Goal: Task Accomplishment & Management: Manage account settings

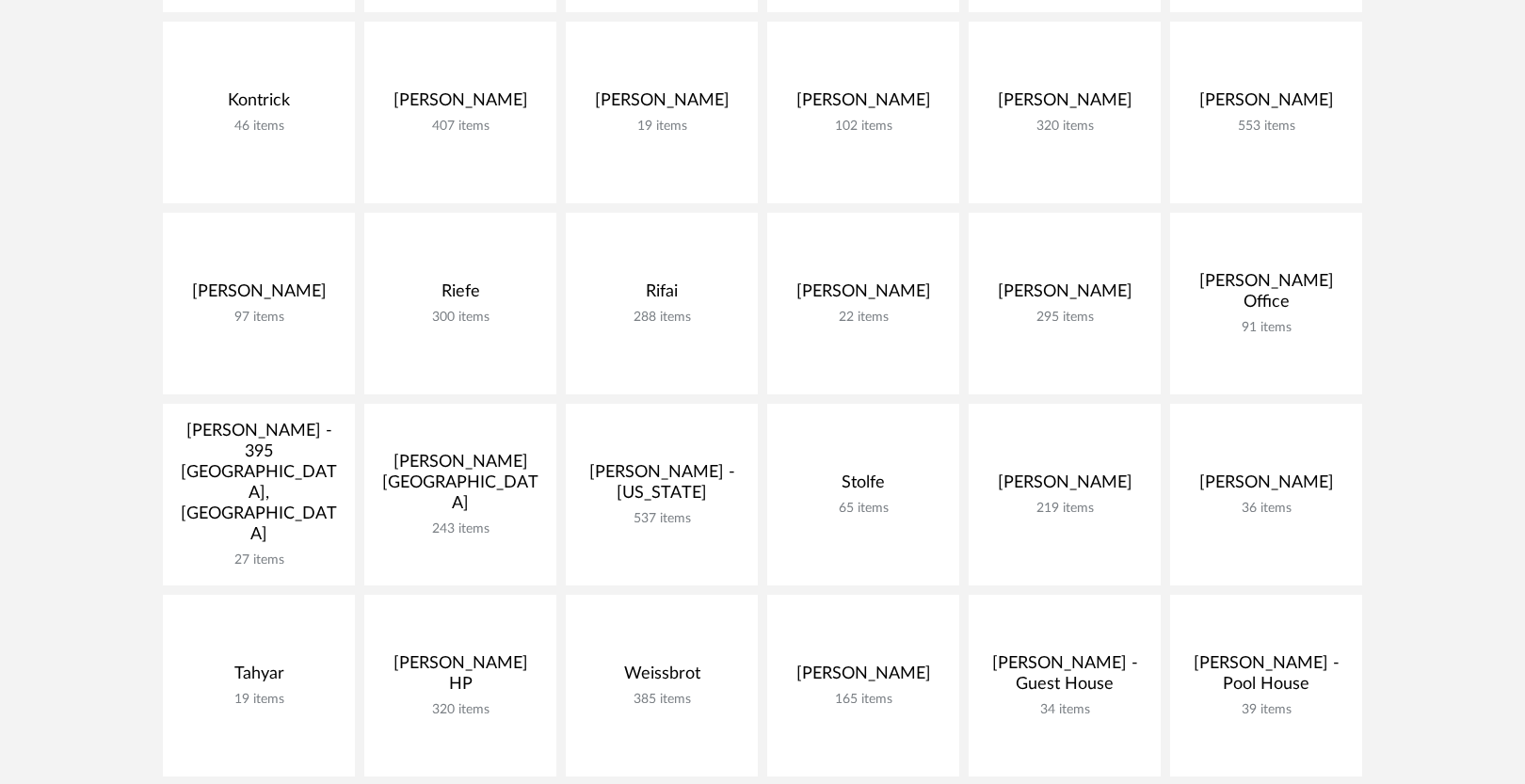
scroll to position [1060, 0]
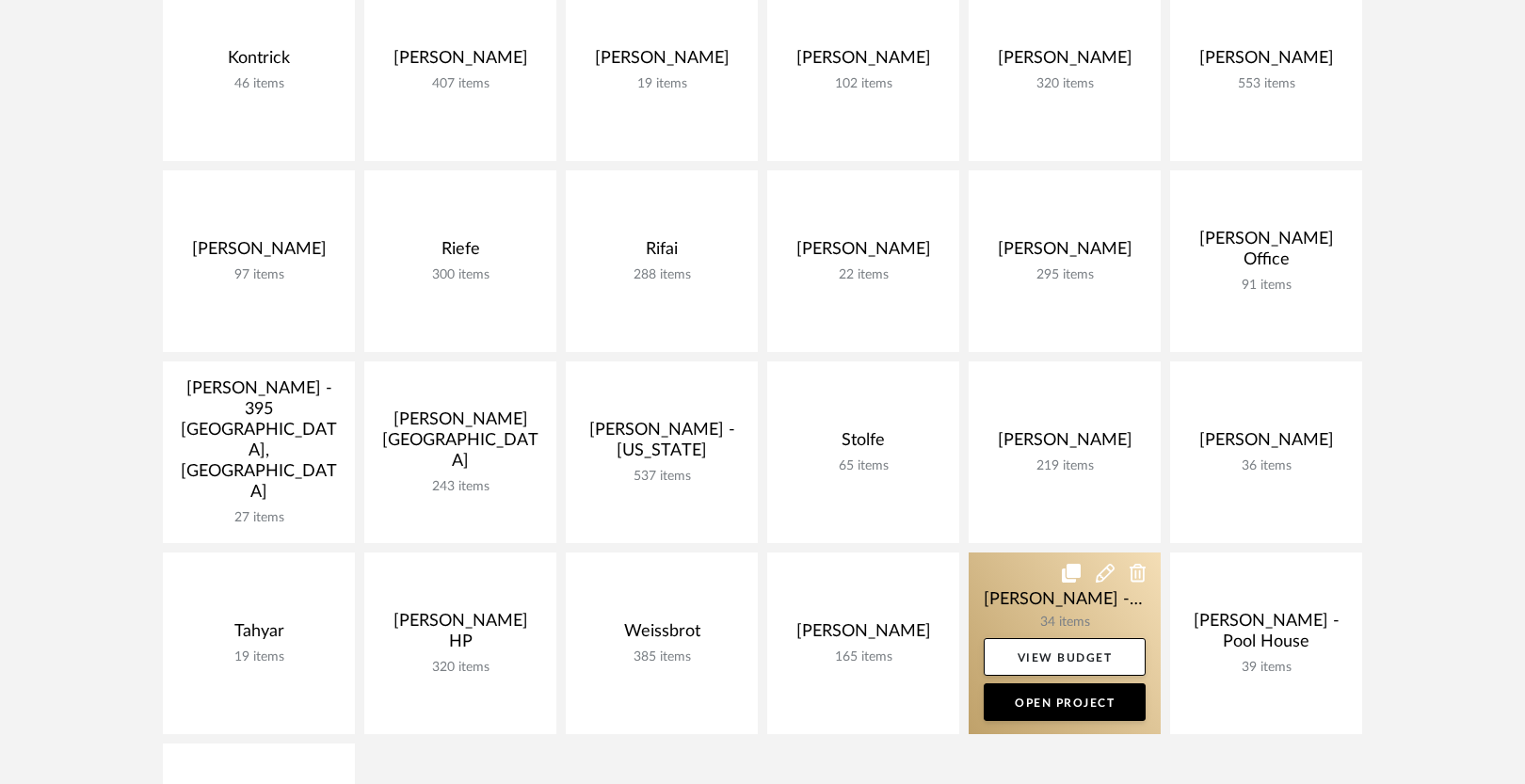
click at [1028, 589] on link at bounding box center [1064, 643] width 192 height 181
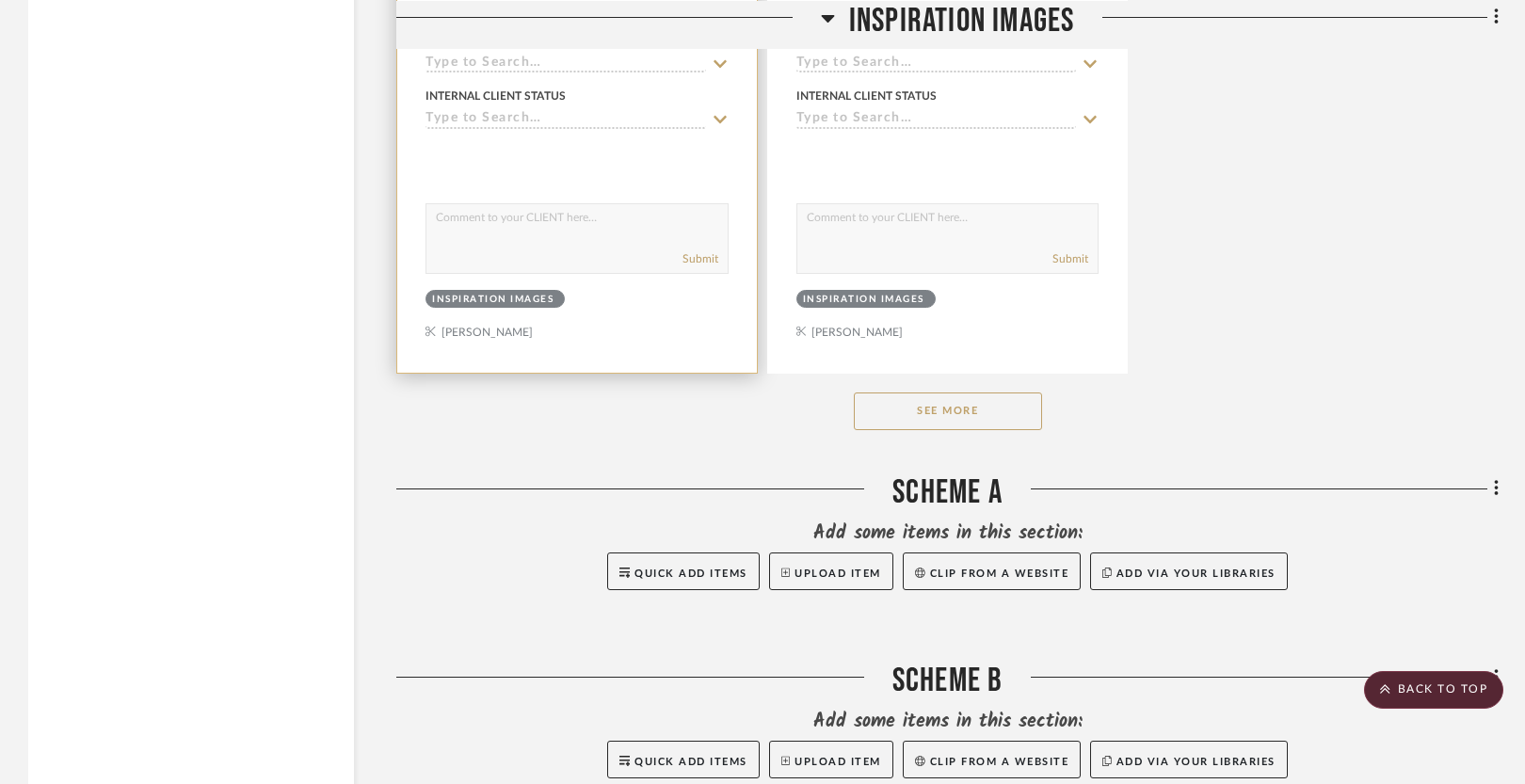
scroll to position [2665, 0]
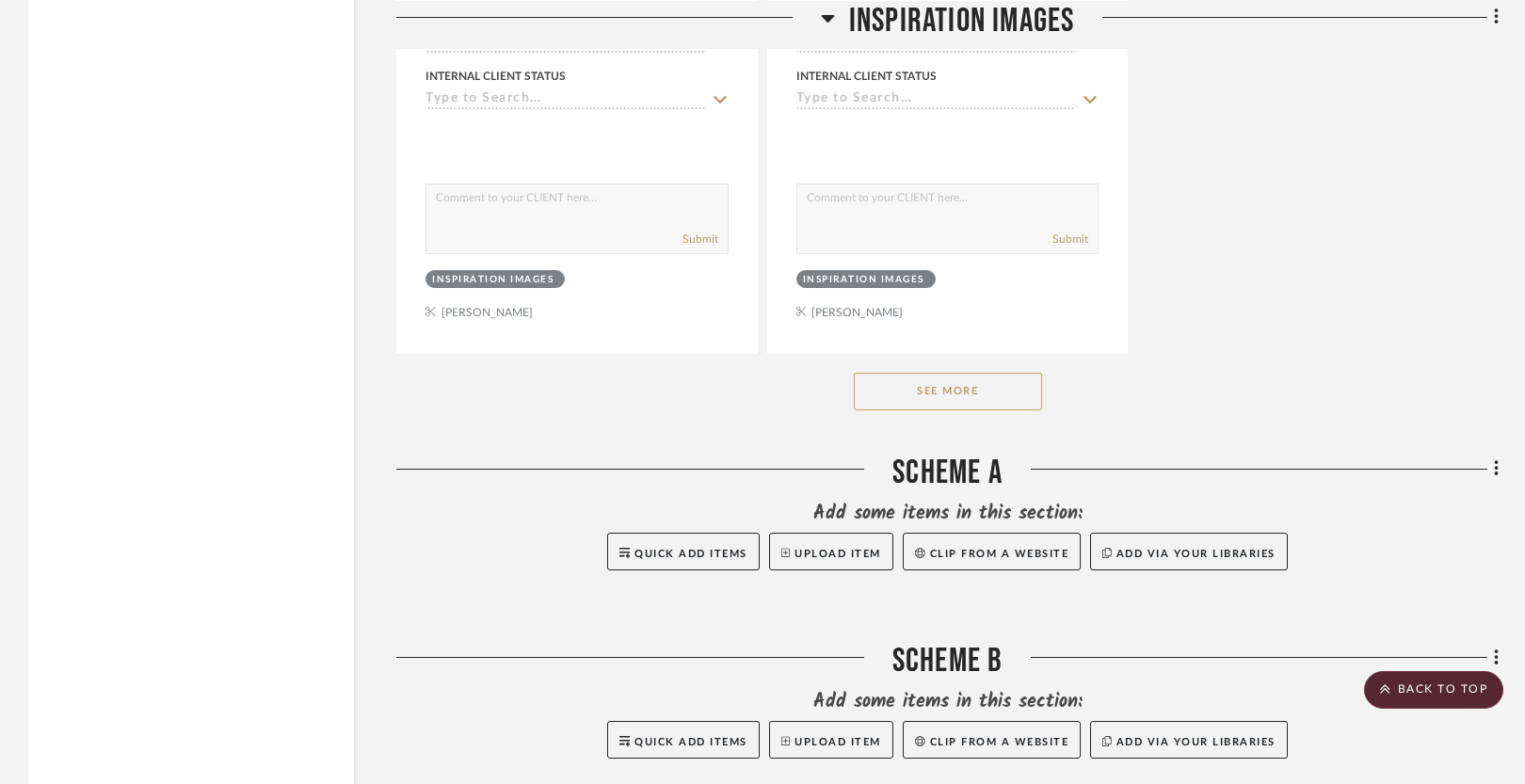
click at [939, 392] on button "See More" at bounding box center [948, 391] width 188 height 37
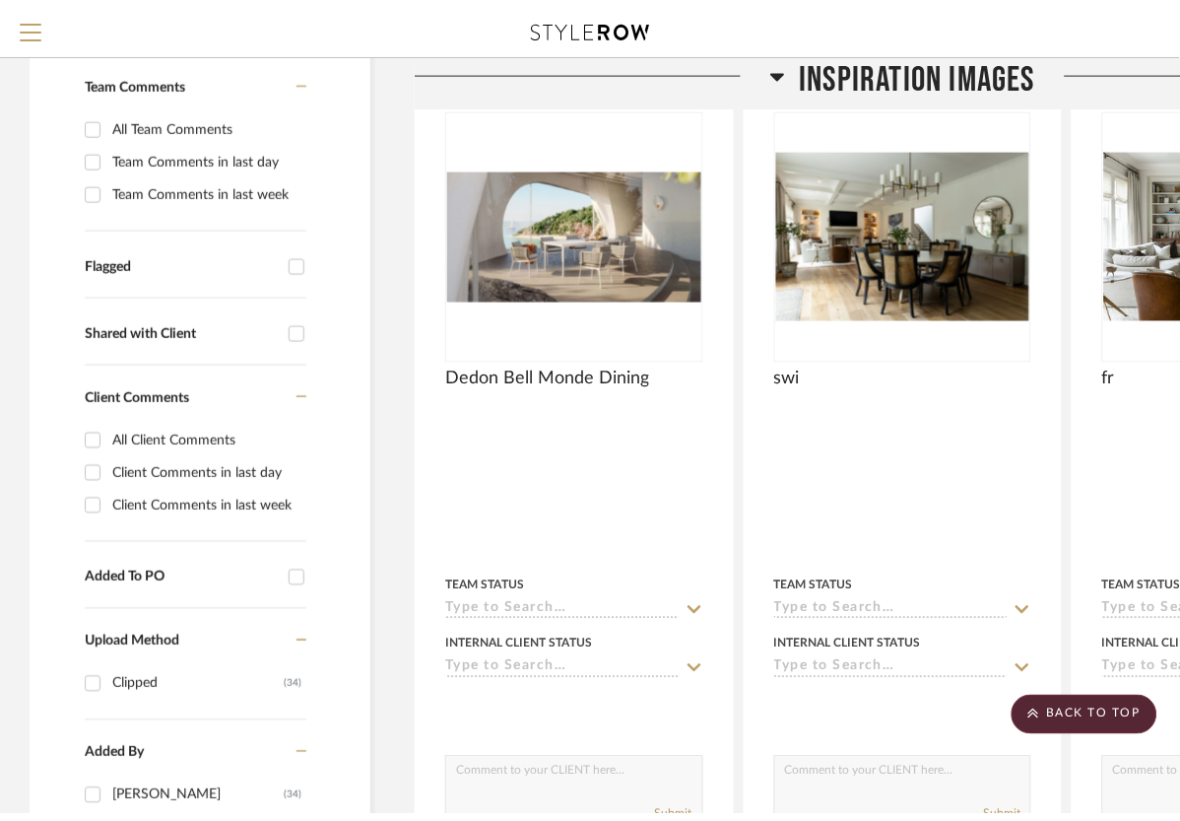
scroll to position [0, 0]
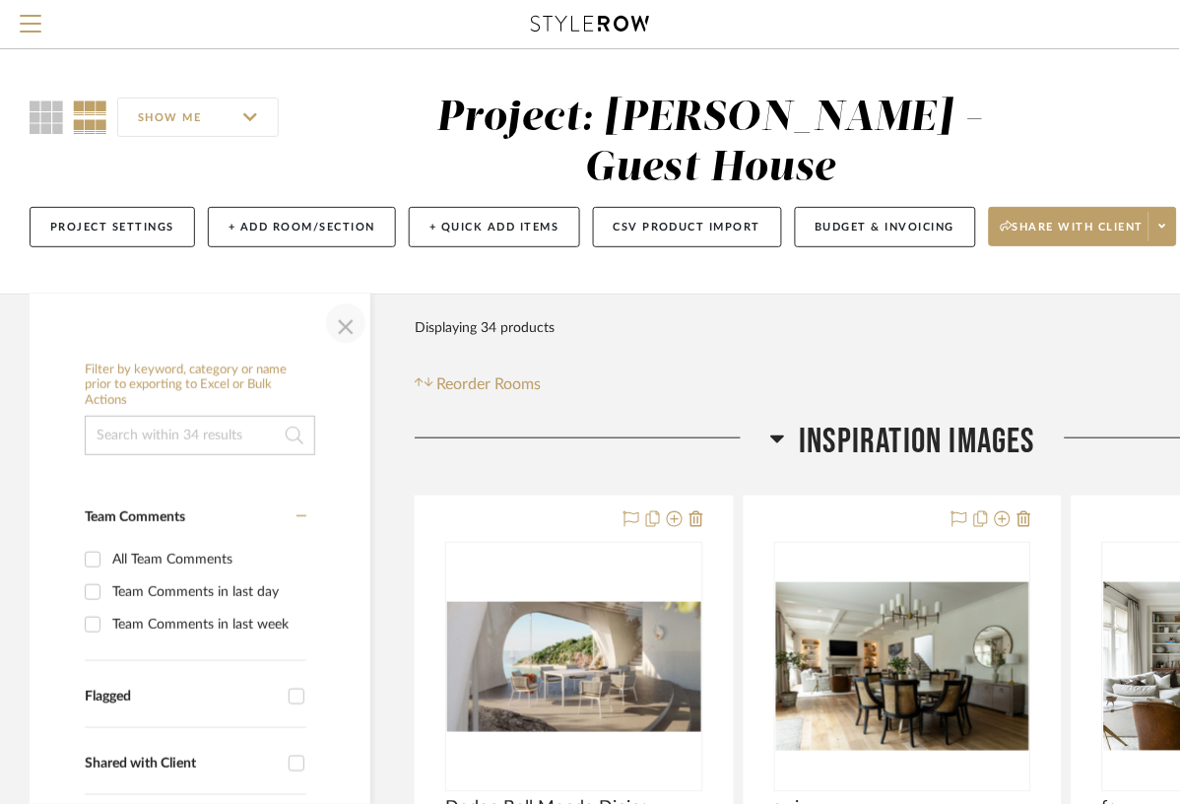
click at [350, 300] on span "button" at bounding box center [345, 323] width 47 height 47
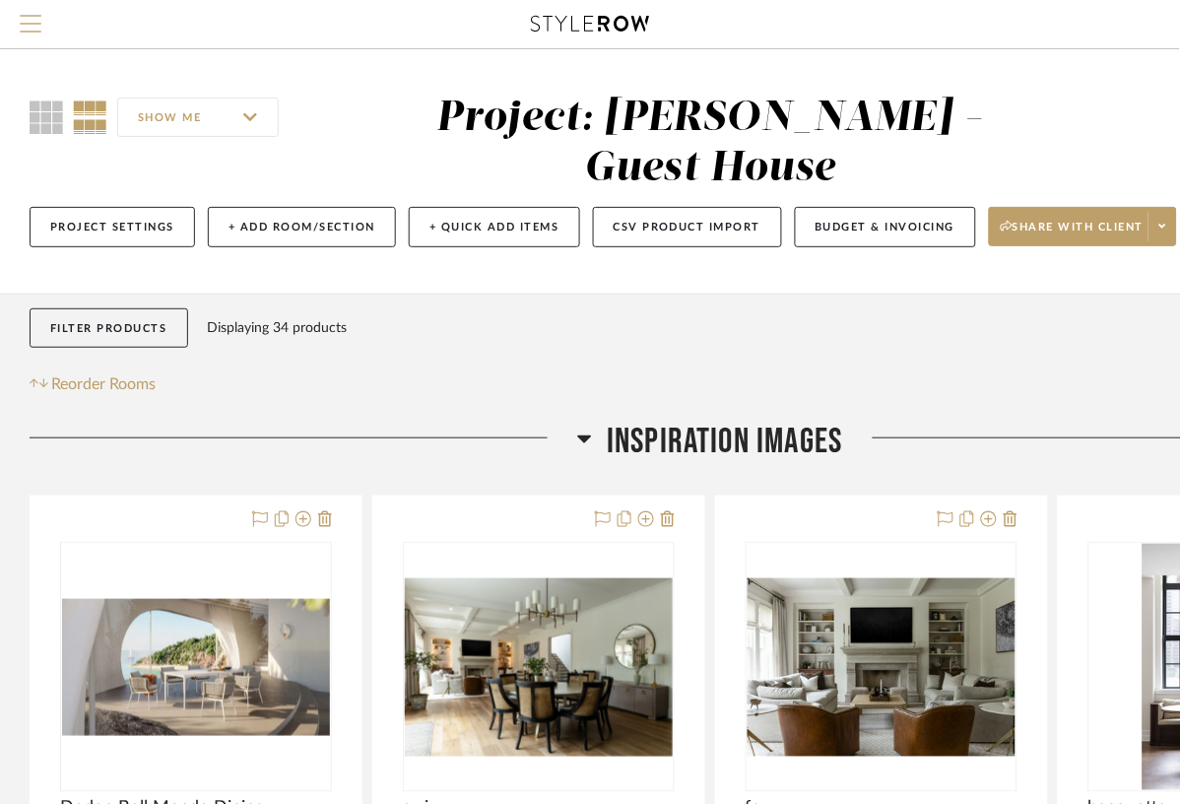
click at [34, 17] on span "Menu" at bounding box center [31, 16] width 22 height 2
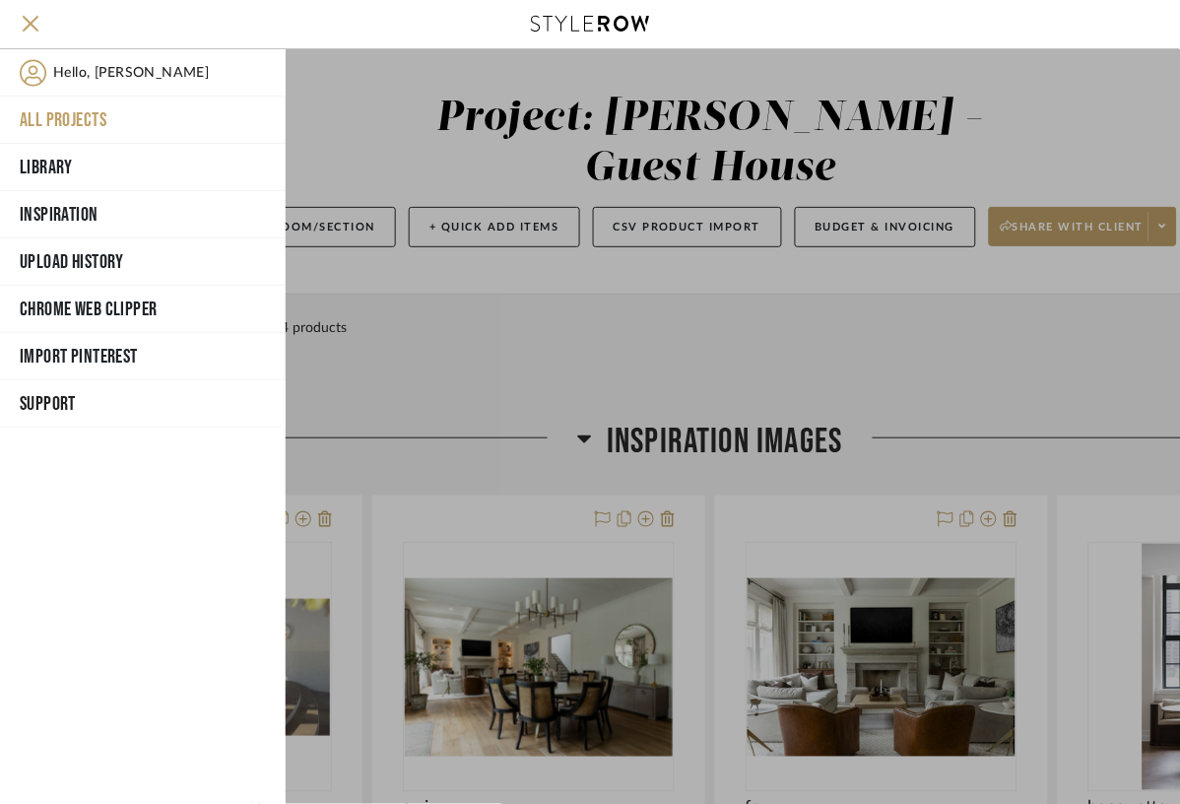
click at [62, 120] on button "All Projects" at bounding box center [143, 120] width 286 height 47
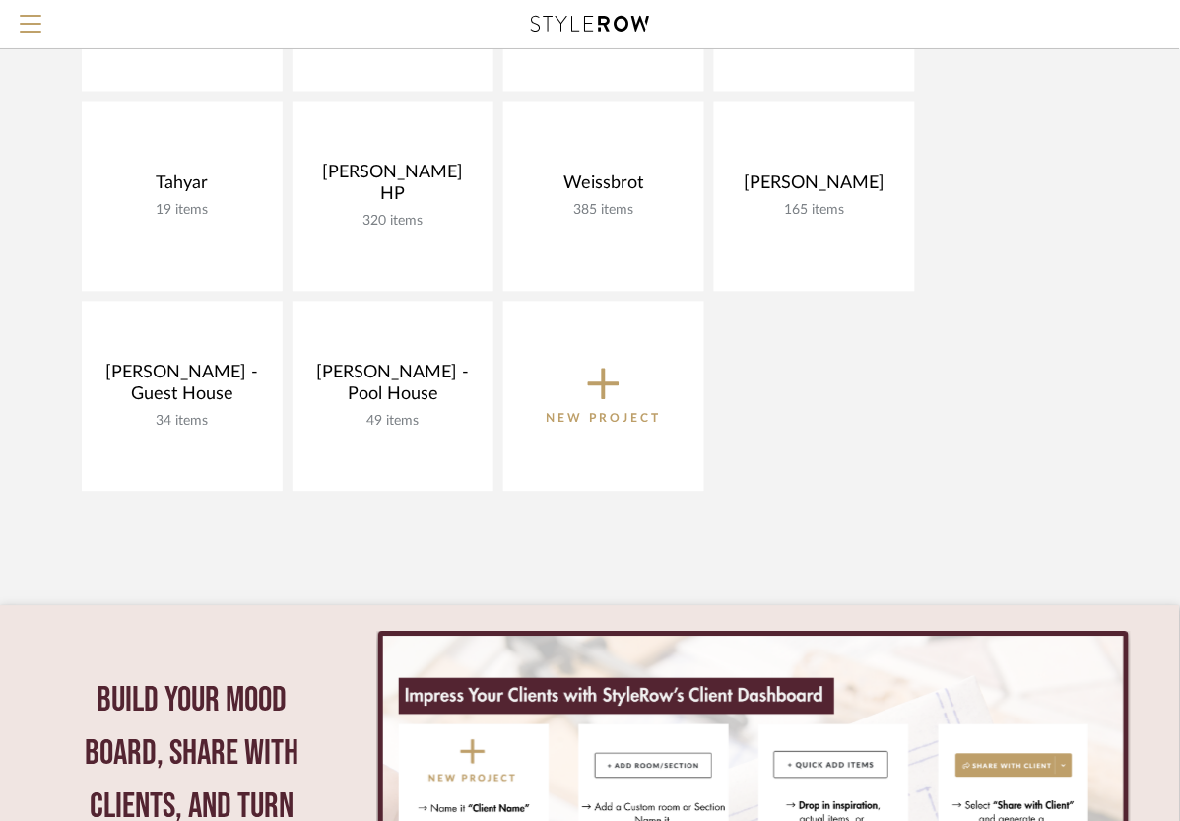
scroll to position [1992, 0]
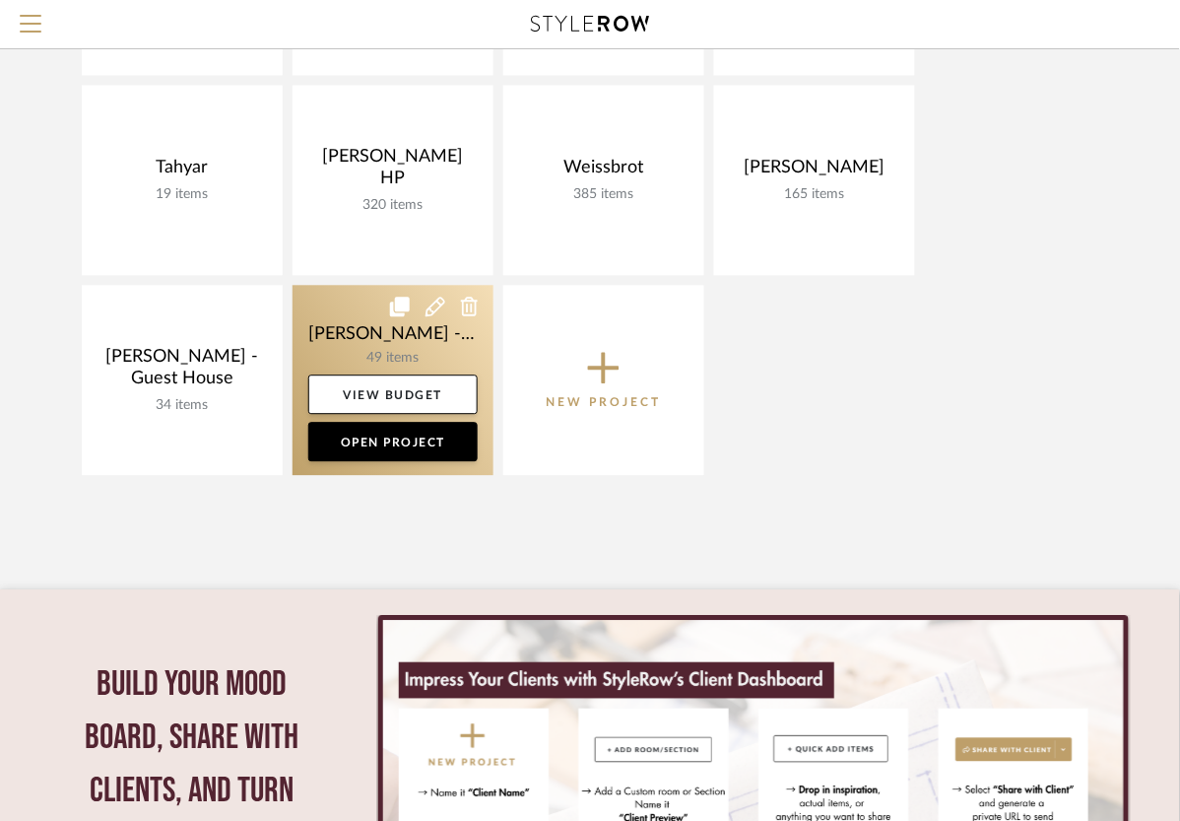
click at [331, 309] on link at bounding box center [393, 381] width 201 height 190
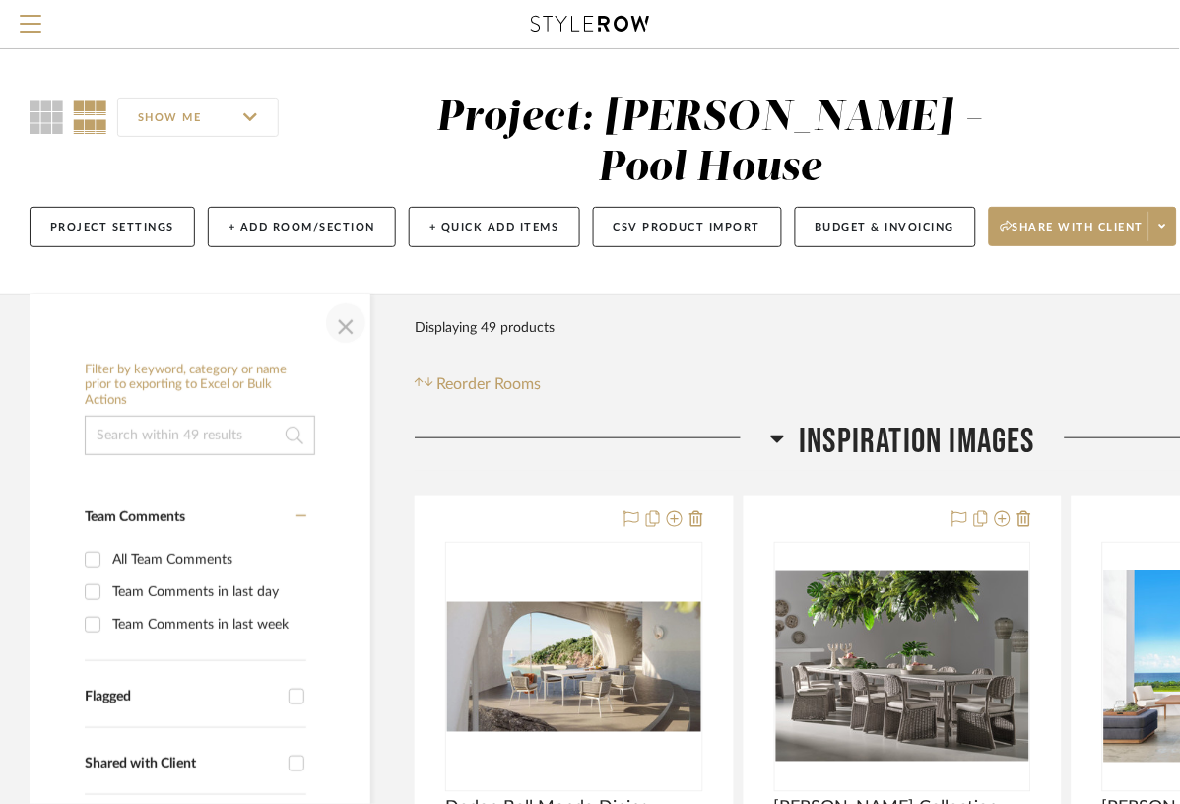
click at [349, 300] on span "button" at bounding box center [345, 323] width 47 height 47
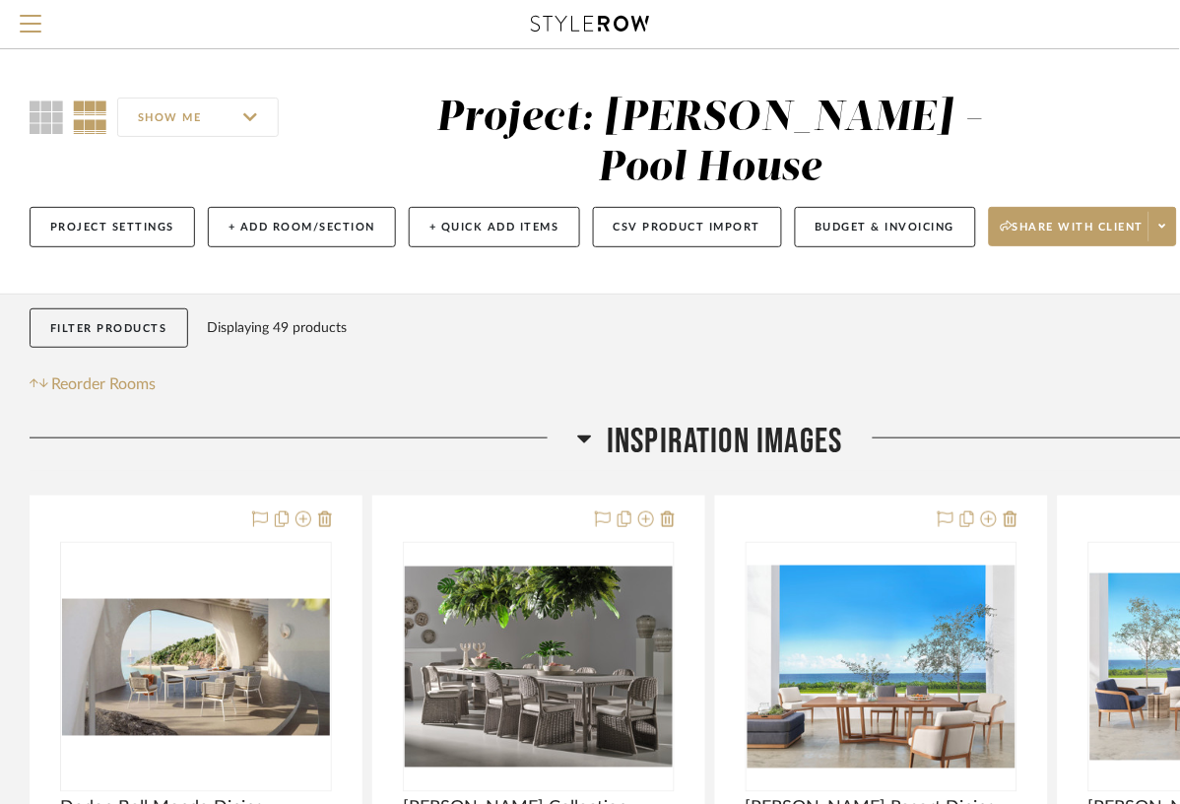
click at [673, 421] on span "Inspiration Images" at bounding box center [725, 442] width 236 height 42
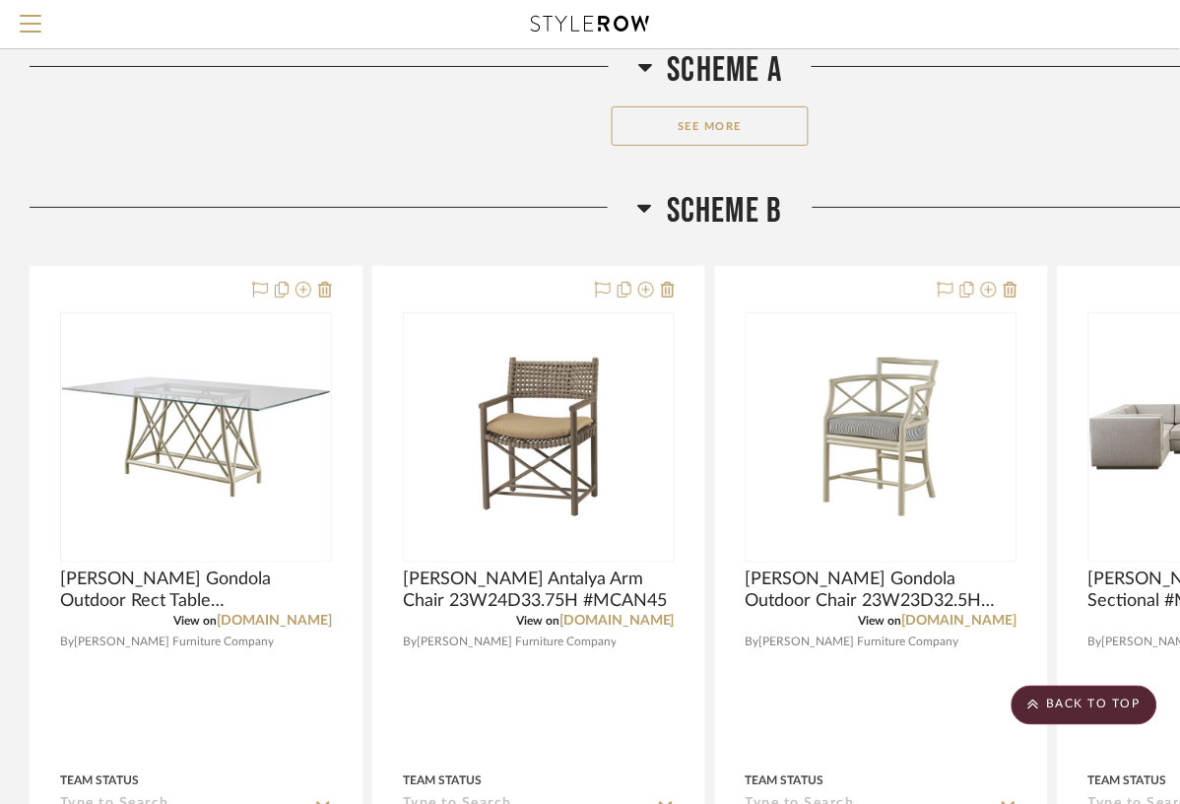
scroll to position [1350, 0]
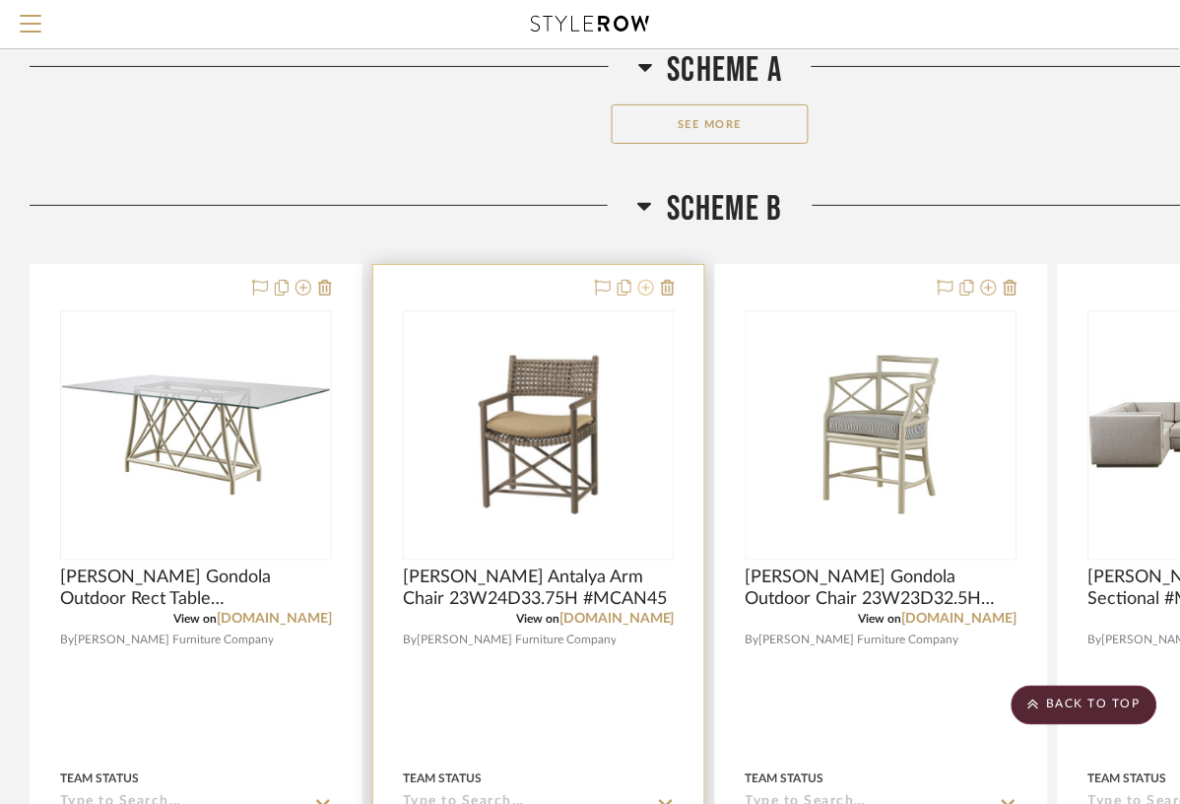
click at [648, 280] on icon at bounding box center [646, 288] width 16 height 16
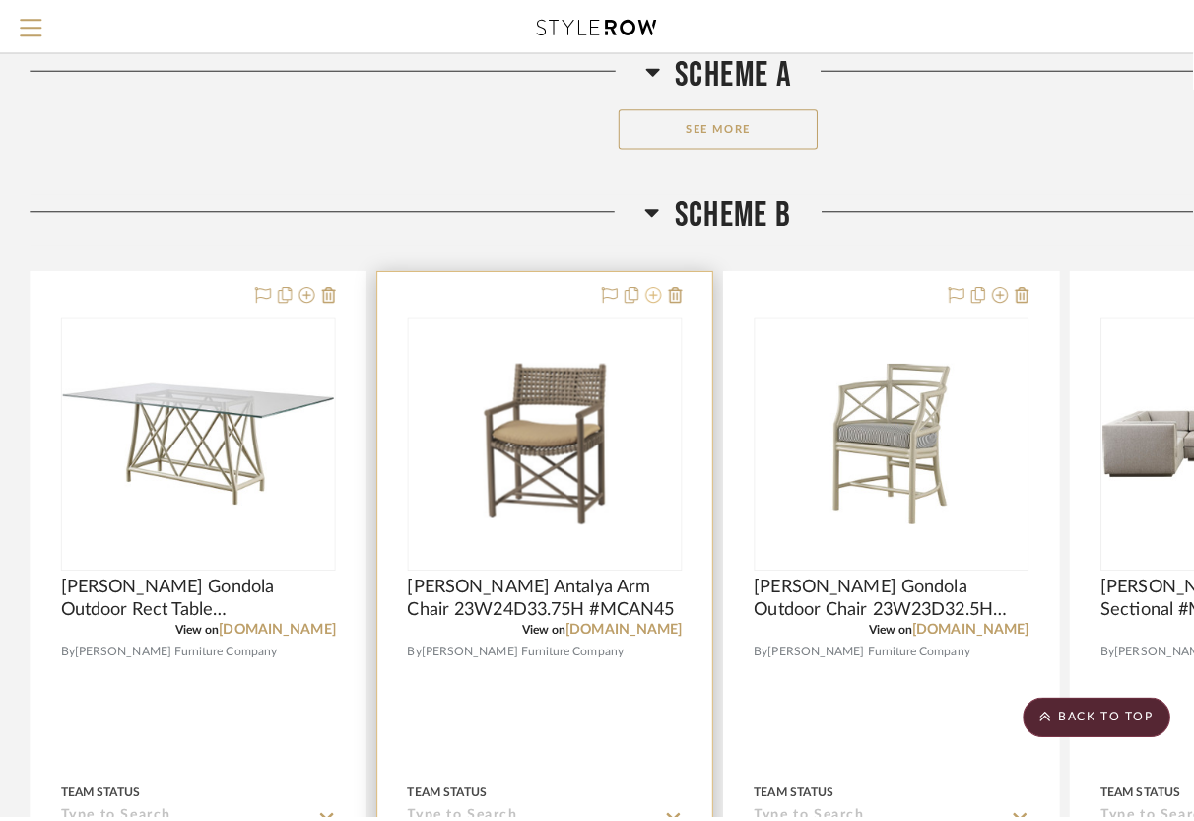
scroll to position [0, 0]
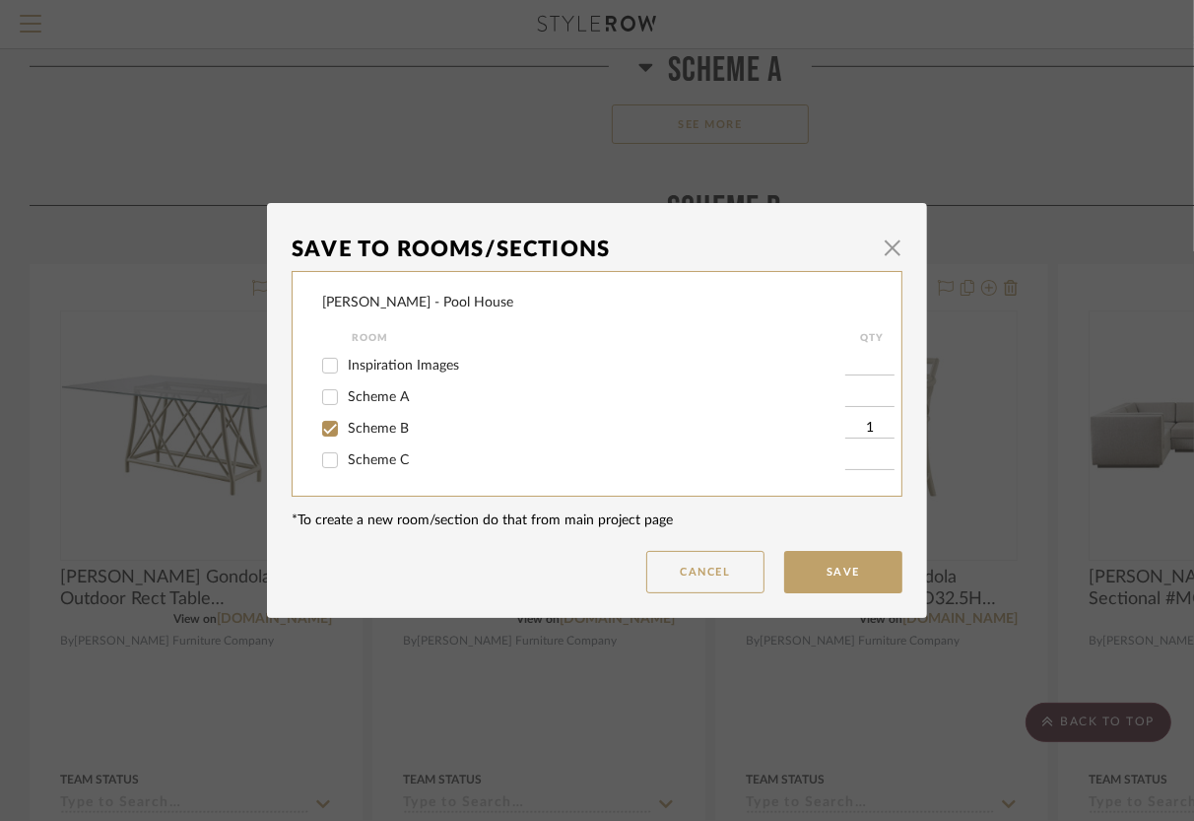
click at [356, 453] on span "Scheme C" at bounding box center [378, 460] width 61 height 14
click at [346, 453] on input "Scheme C" at bounding box center [330, 460] width 32 height 32
checkbox input "true"
type input "1"
click at [357, 422] on span "Scheme B" at bounding box center [378, 429] width 61 height 14
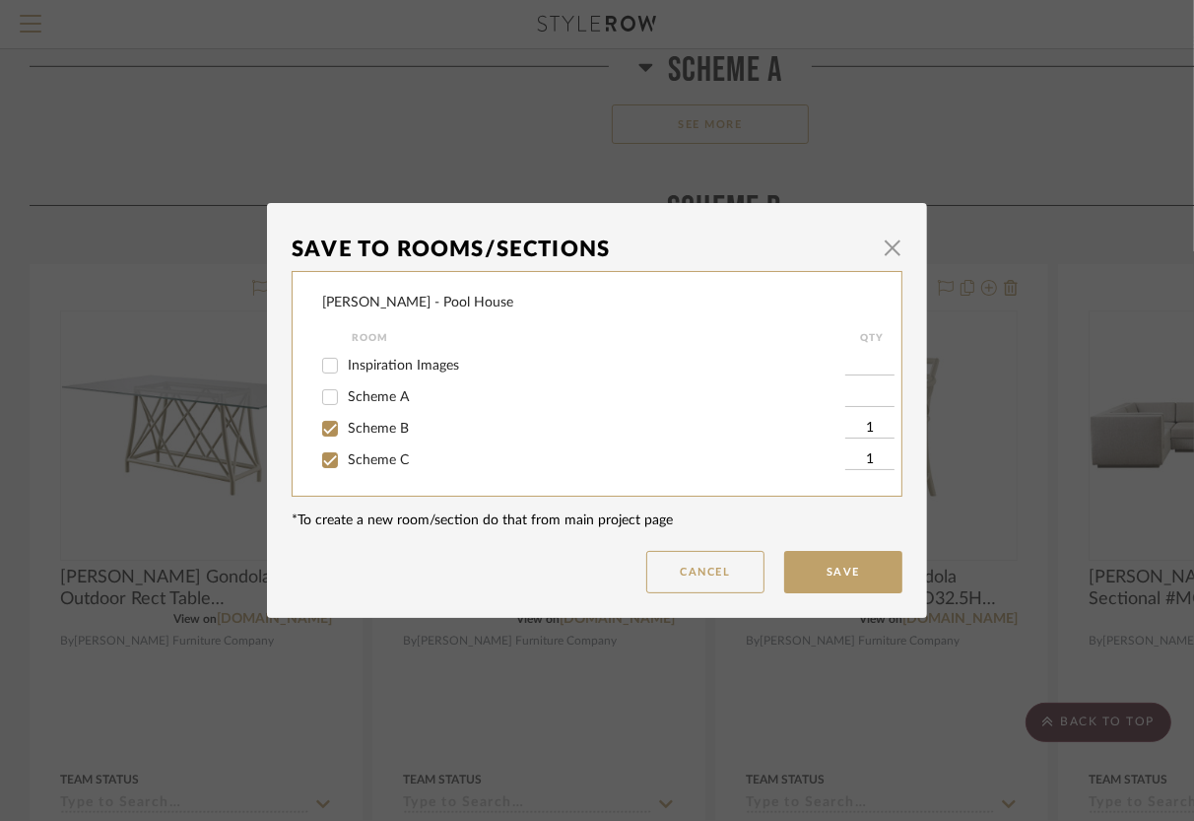
click at [346, 422] on input "Scheme B" at bounding box center [330, 429] width 32 height 32
checkbox input "false"
click at [831, 571] on button "Save" at bounding box center [843, 572] width 118 height 42
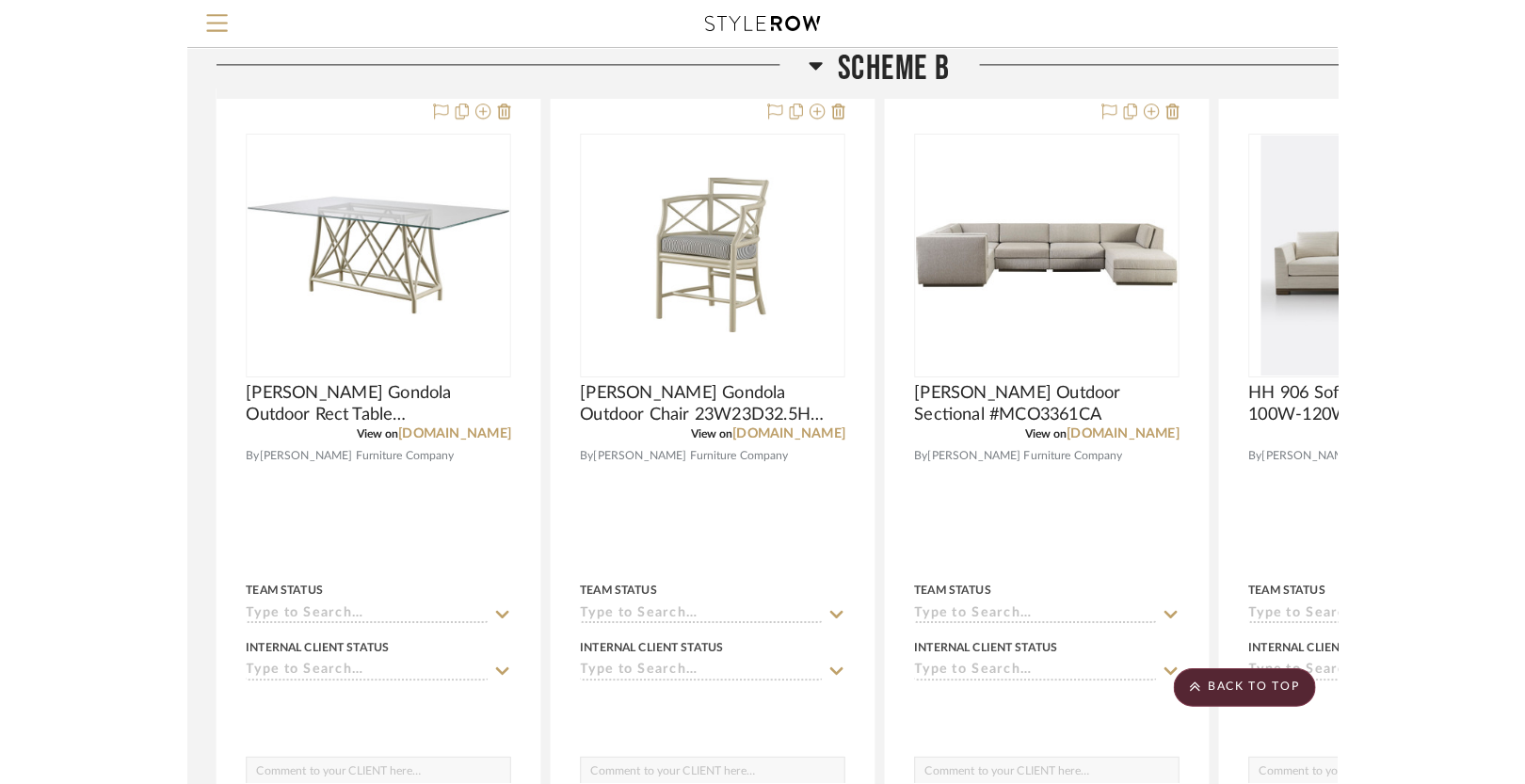
scroll to position [1449, 0]
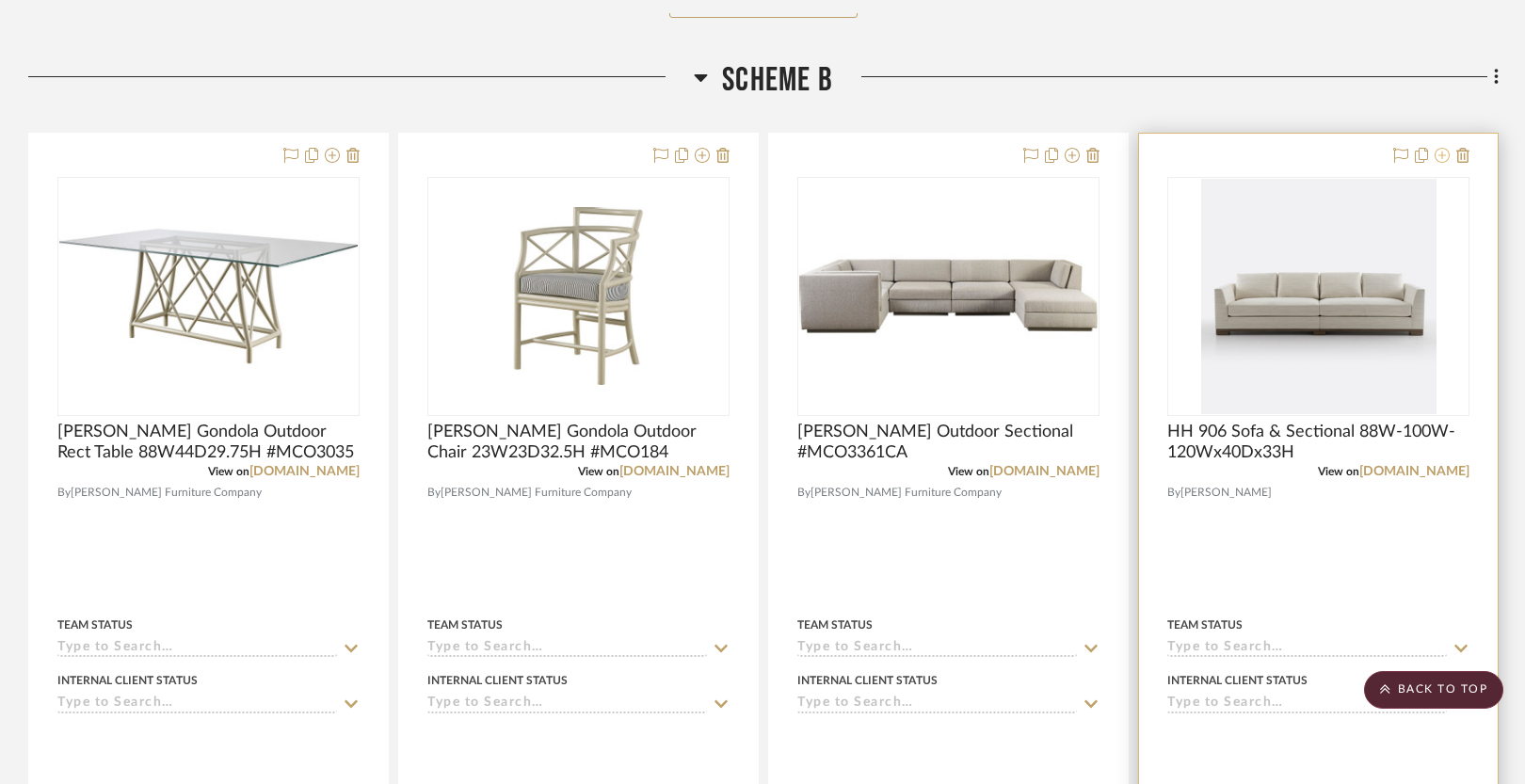
click at [1442, 151] on icon at bounding box center [1443, 156] width 15 height 15
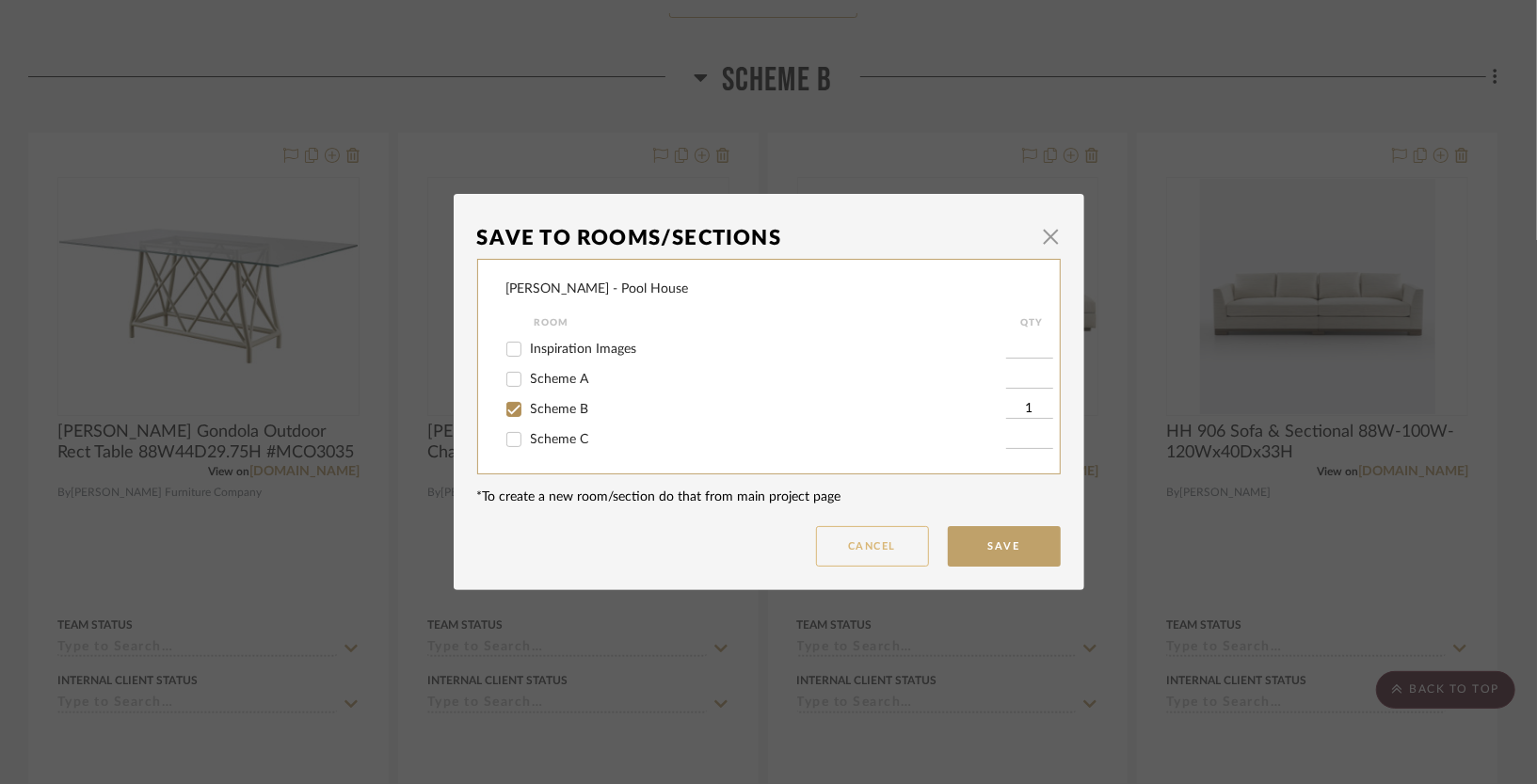
click at [857, 545] on button "Cancel" at bounding box center [872, 546] width 113 height 40
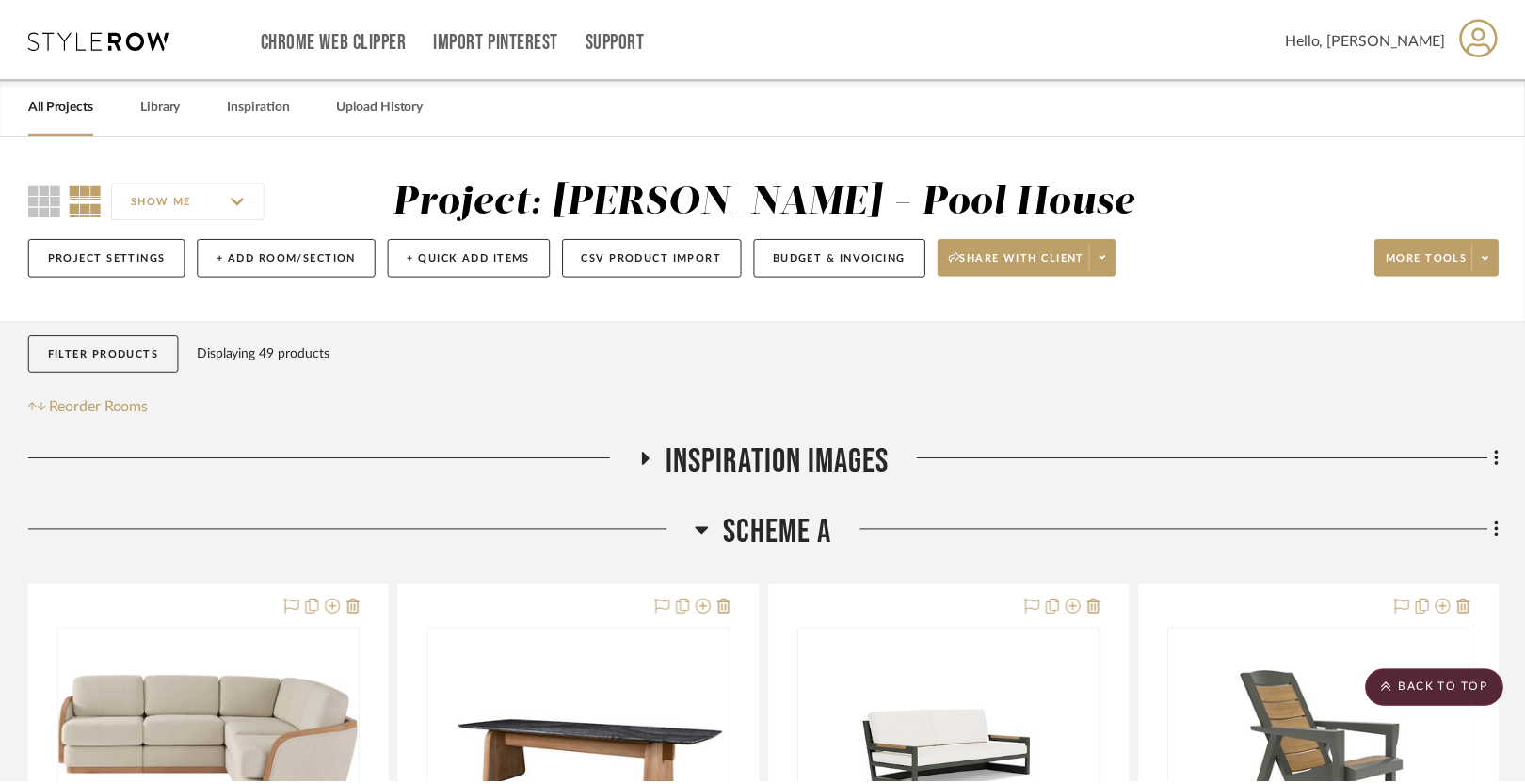
scroll to position [1449, 0]
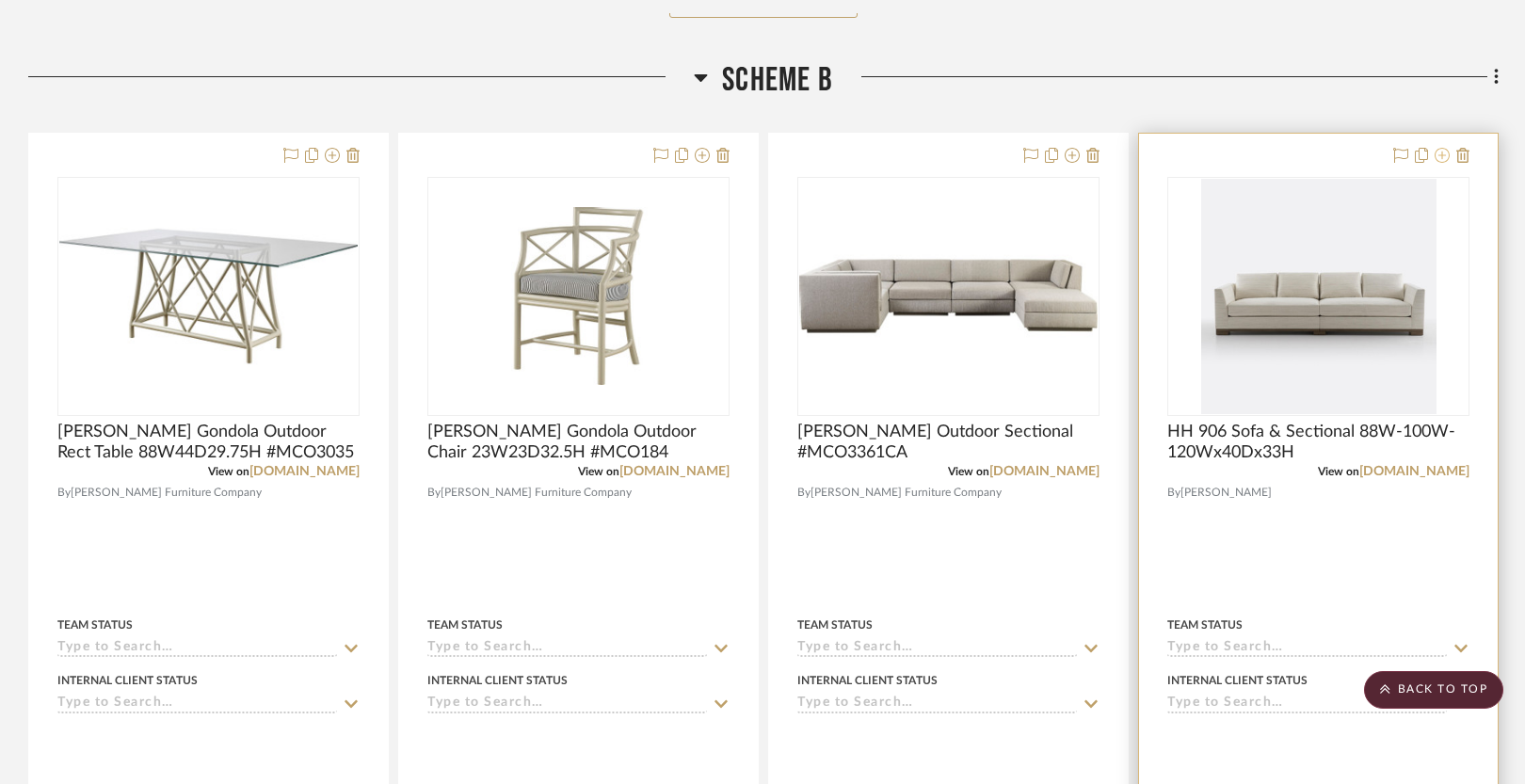
click at [1443, 153] on icon at bounding box center [1443, 156] width 15 height 15
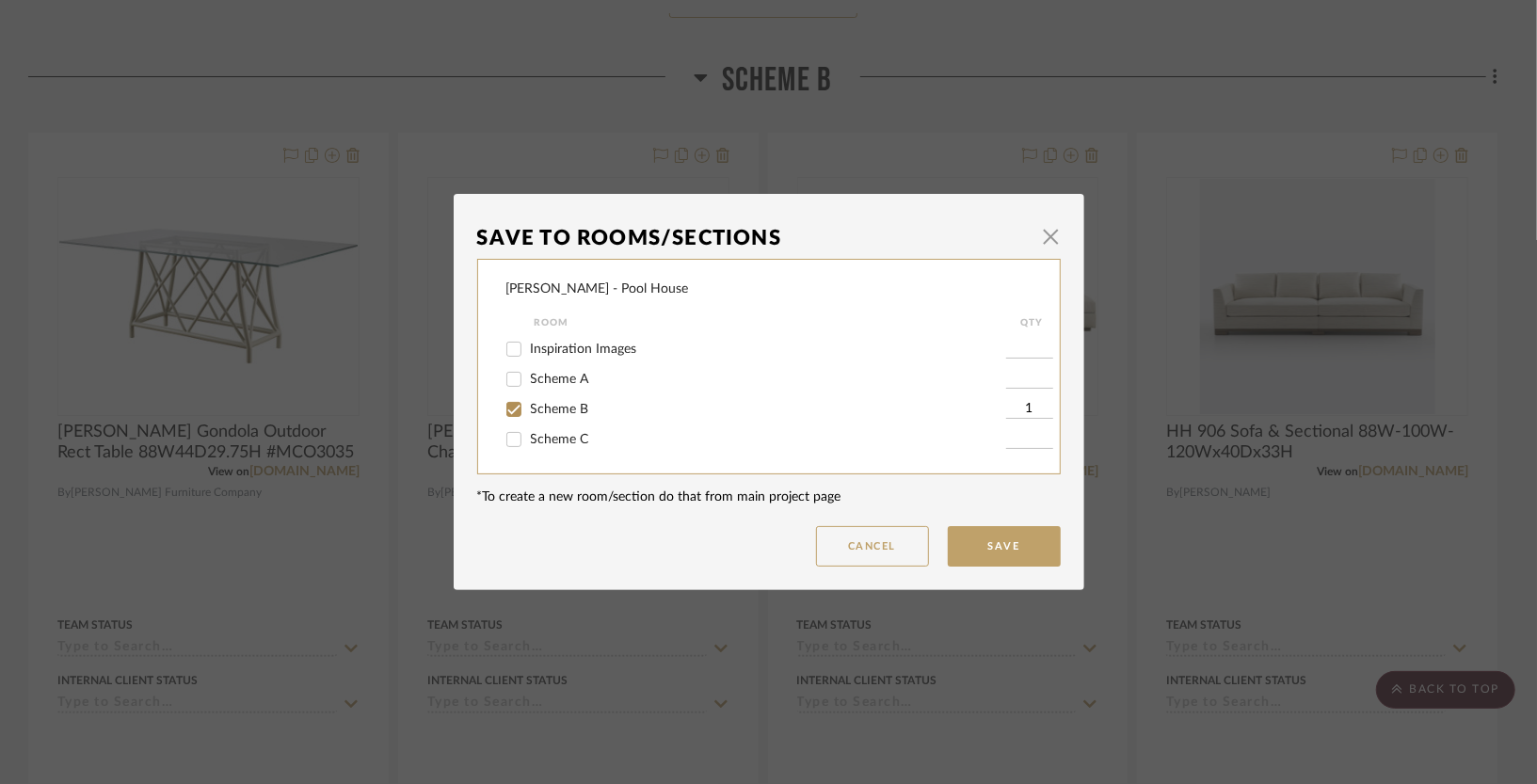
click at [531, 406] on span "Scheme B" at bounding box center [560, 410] width 58 height 13
click at [529, 406] on input "Scheme B" at bounding box center [514, 410] width 31 height 31
checkbox input "false"
click at [989, 547] on button "Save" at bounding box center [1004, 546] width 113 height 40
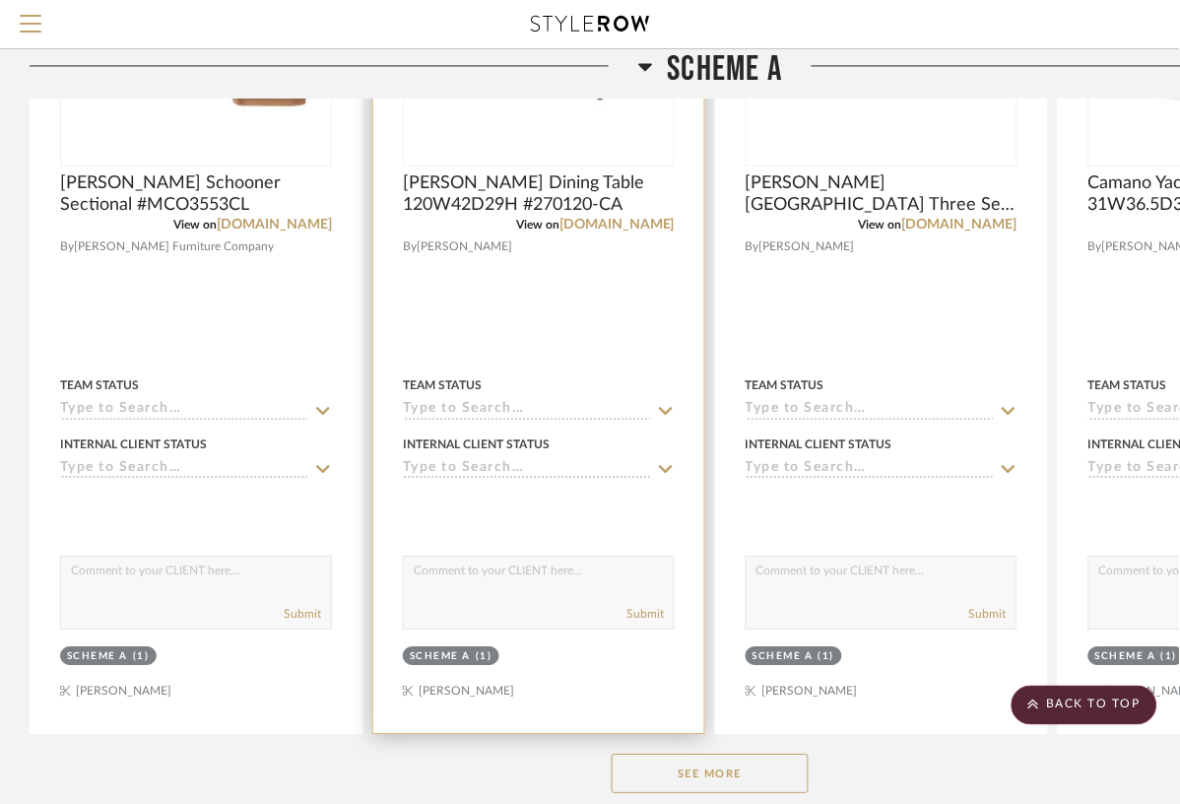
scroll to position [705, 0]
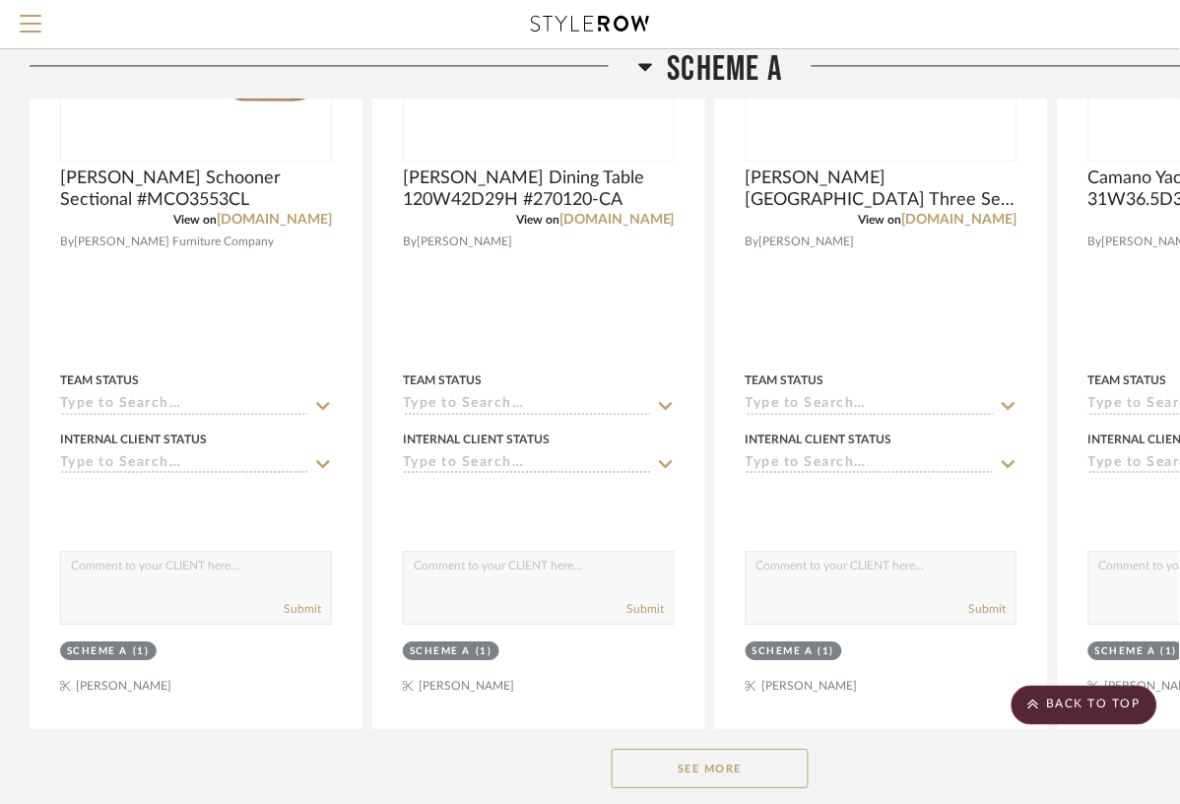
click at [736, 749] on button "See More" at bounding box center [710, 768] width 197 height 39
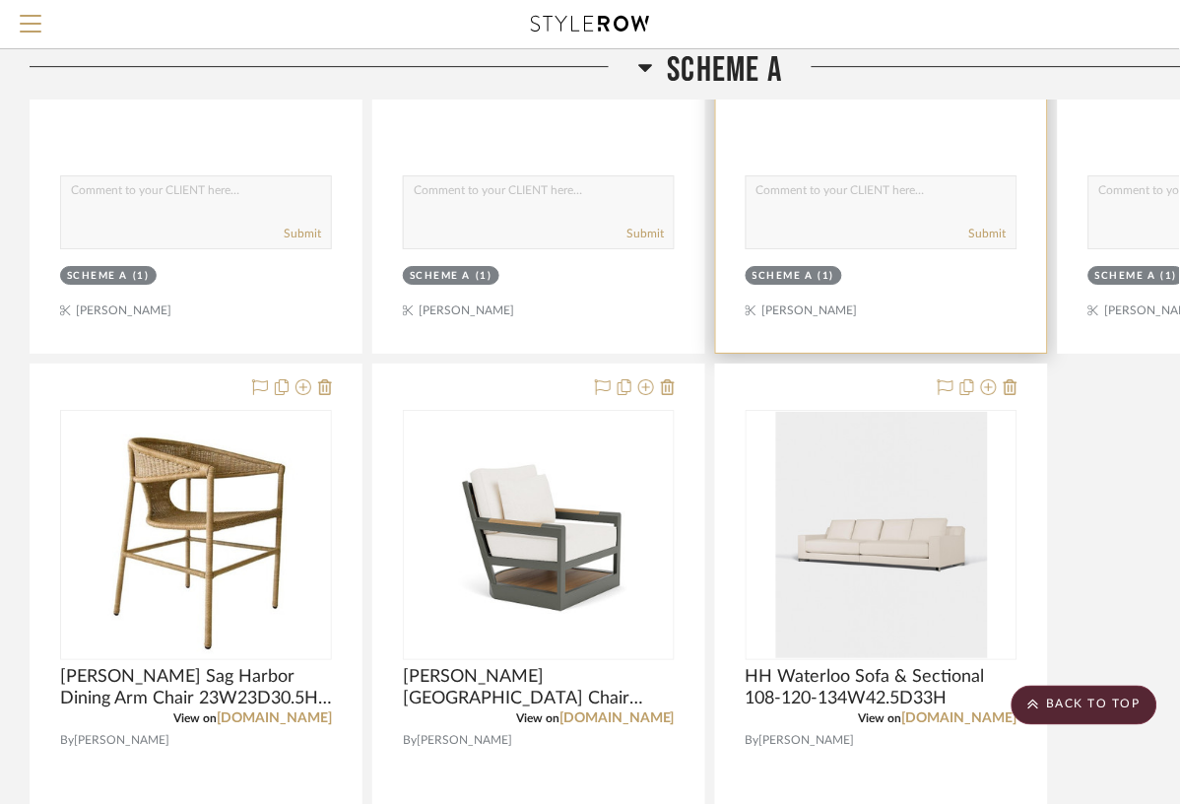
scroll to position [1084, 0]
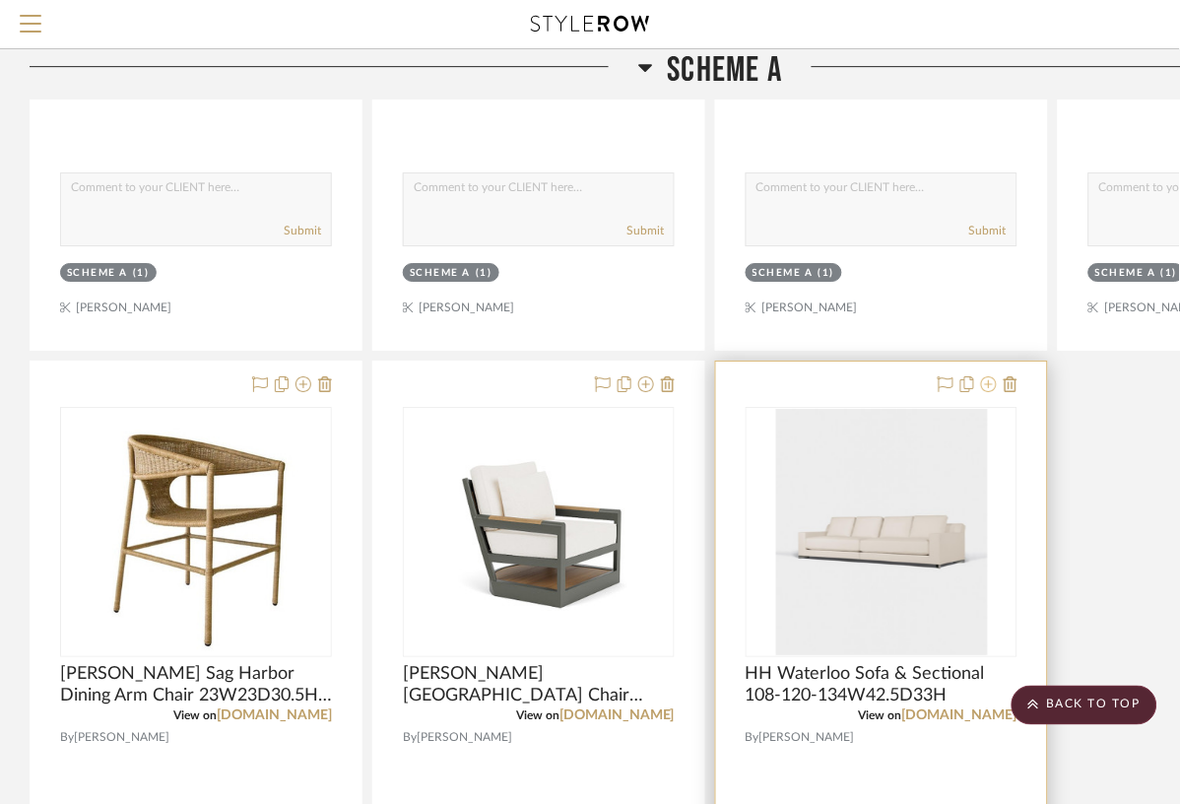
click at [989, 376] on icon at bounding box center [989, 384] width 16 height 16
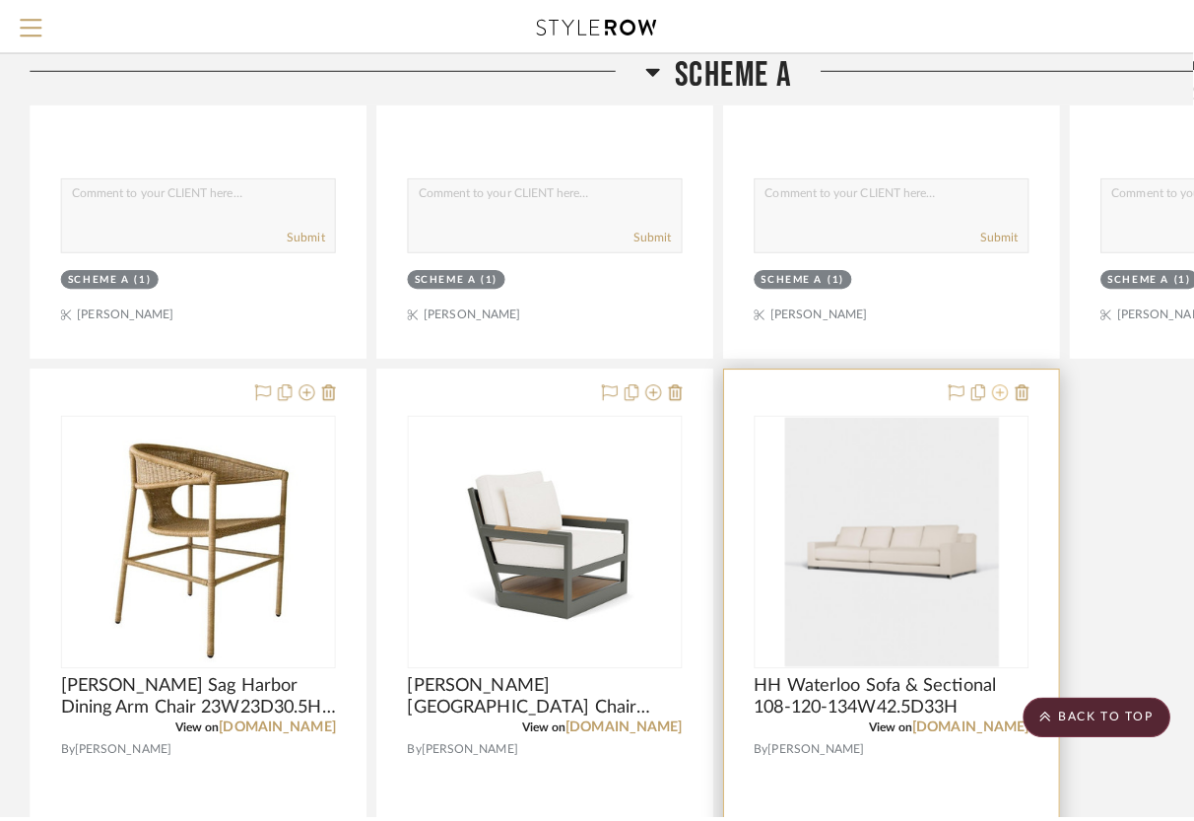
scroll to position [0, 0]
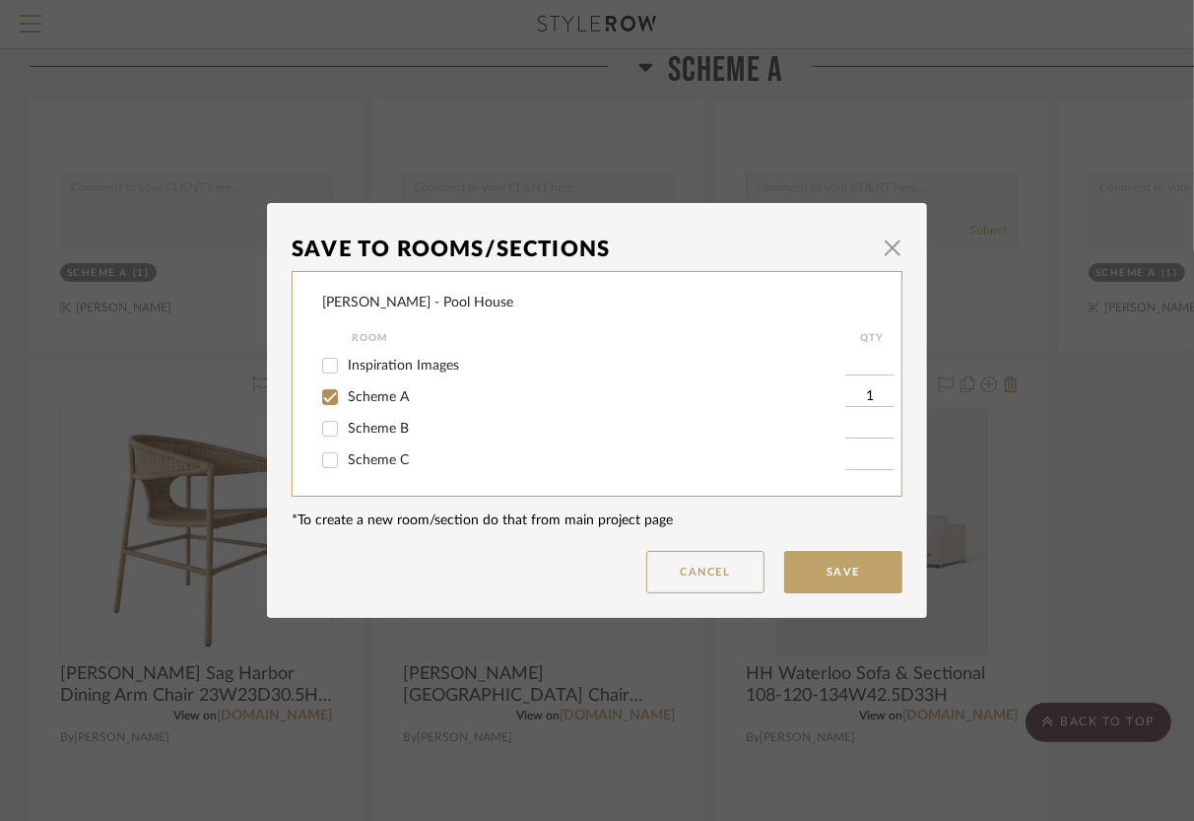
click at [350, 391] on span "Scheme A" at bounding box center [378, 397] width 61 height 14
click at [346, 391] on input "Scheme A" at bounding box center [330, 397] width 32 height 32
checkbox input "false"
click at [839, 562] on button "Save" at bounding box center [843, 572] width 118 height 42
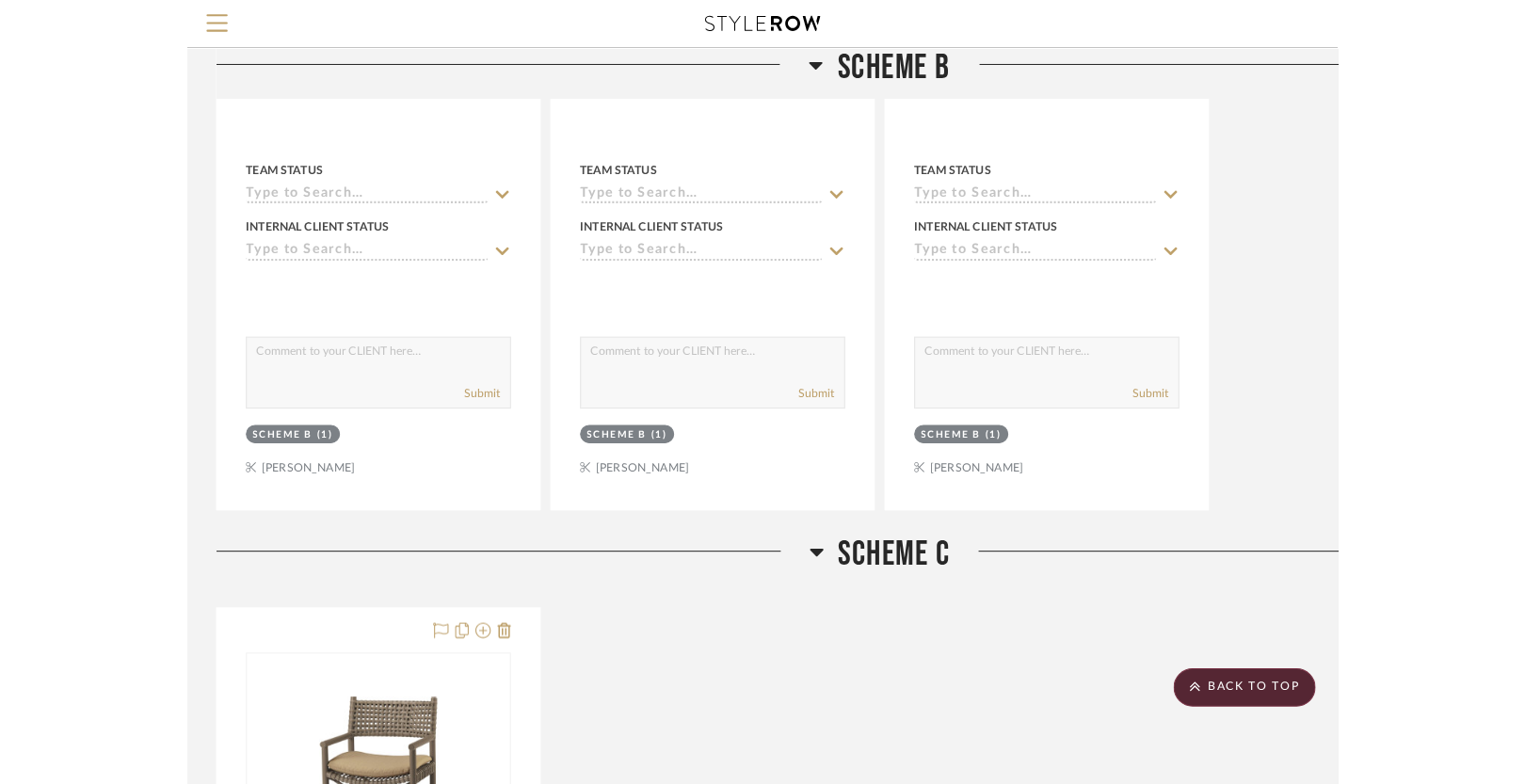
scroll to position [2713, 0]
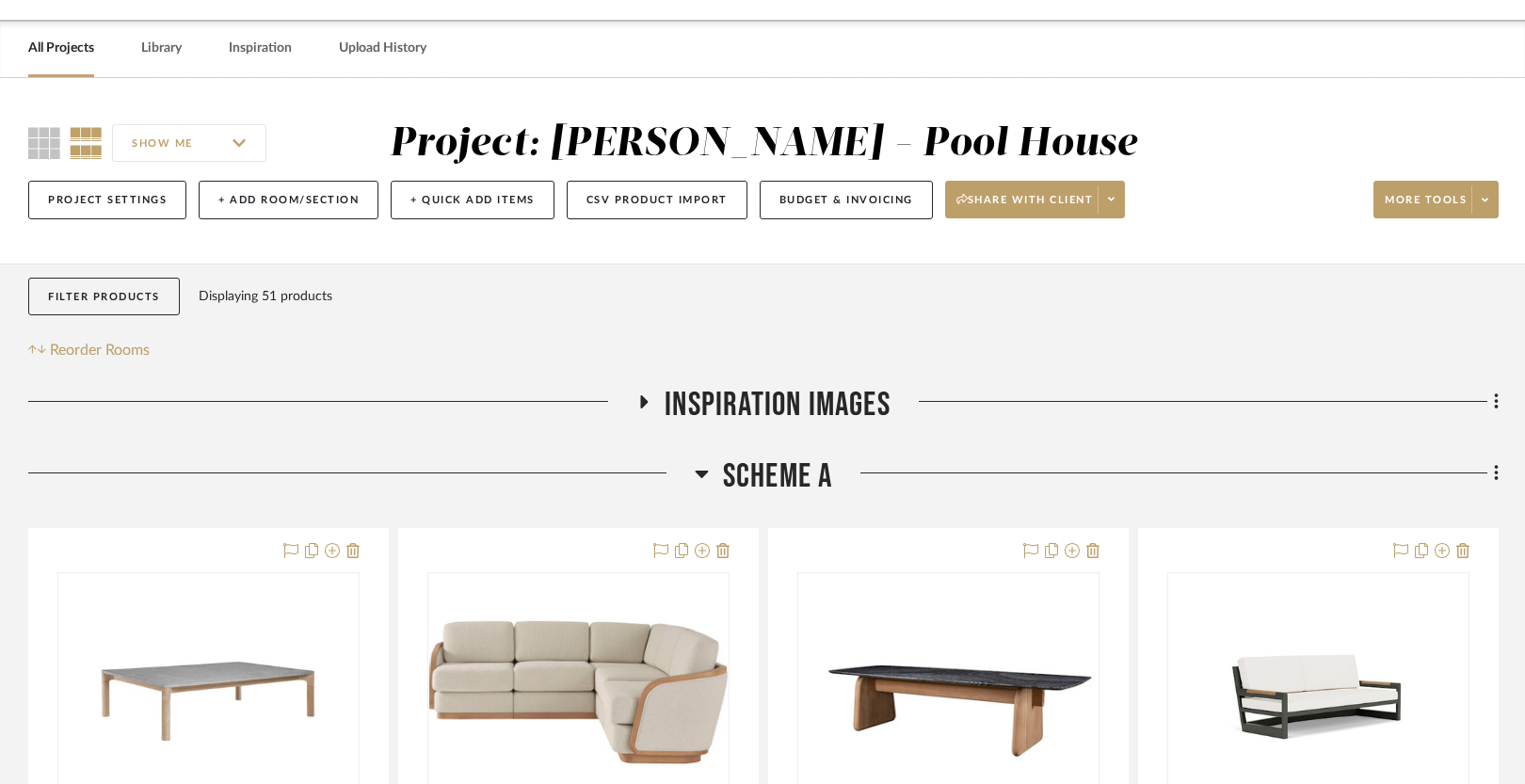
scroll to position [66, 0]
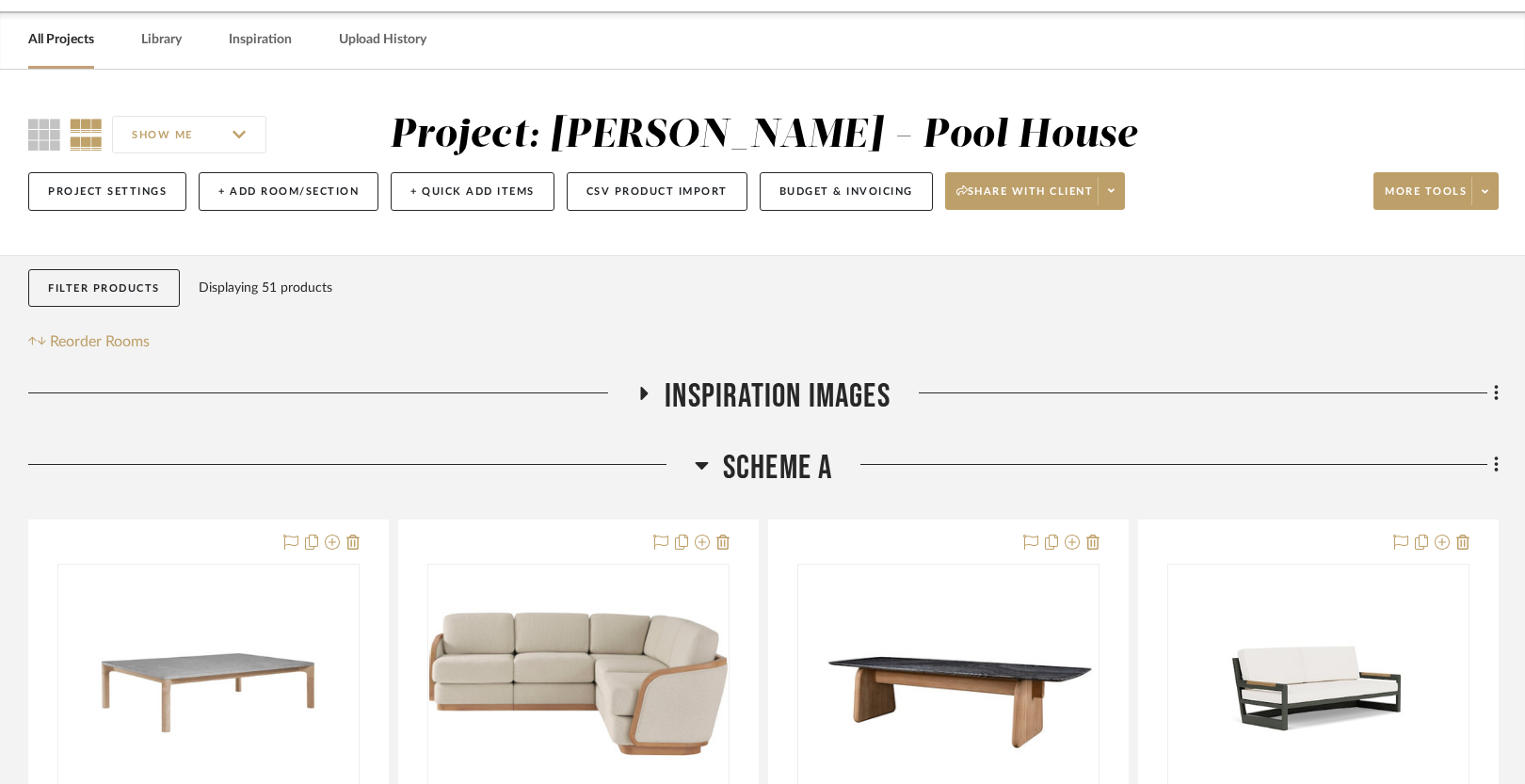
click at [794, 457] on span "Scheme A" at bounding box center [778, 468] width 110 height 40
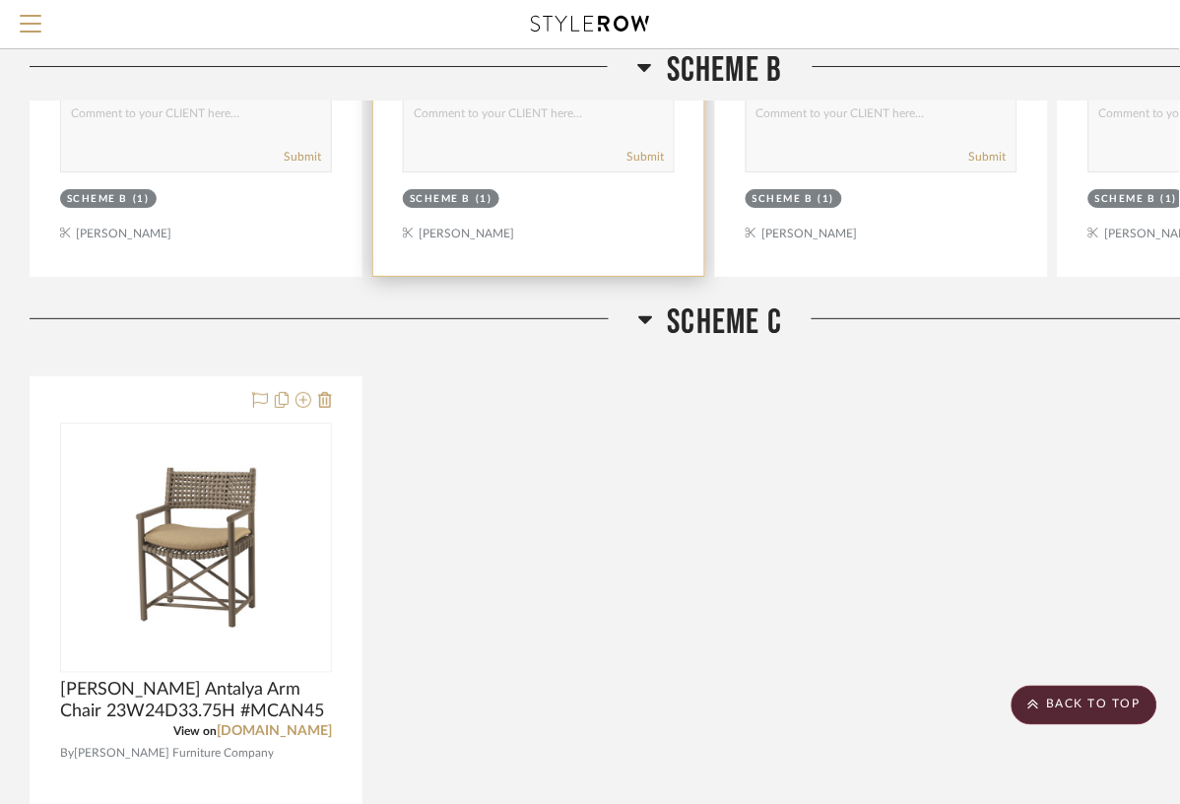
scroll to position [1243, 0]
